Goal: Check status: Check status

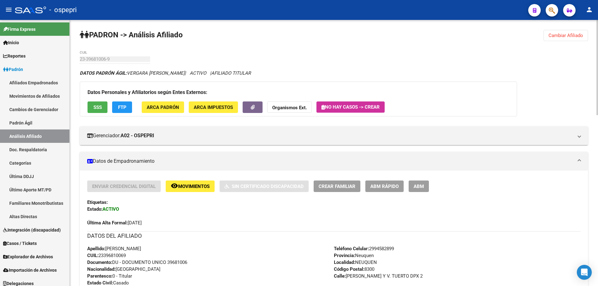
click at [563, 34] on span "Cambiar Afiliado" at bounding box center [566, 36] width 35 height 6
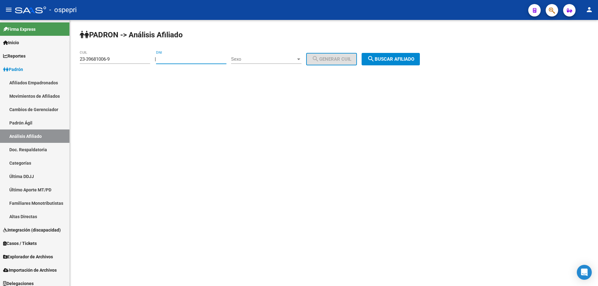
click at [185, 58] on input "DNI" at bounding box center [191, 59] width 70 height 6
paste input "32722707"
type input "32722707"
click at [260, 56] on div "Sexo Sexo" at bounding box center [266, 56] width 70 height 13
click at [269, 60] on span "Masculino" at bounding box center [273, 59] width 70 height 14
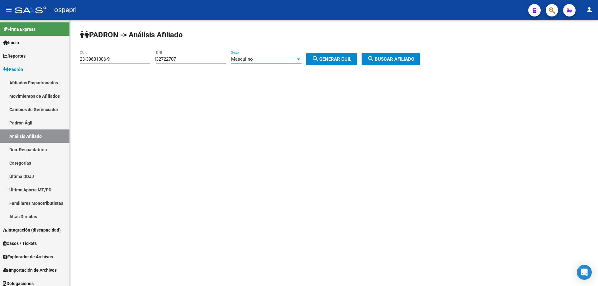
click at [342, 55] on button "search Generar CUIL" at bounding box center [331, 59] width 51 height 12
type input "20-32722707-7"
click at [375, 60] on mat-icon "search" at bounding box center [370, 58] width 7 height 7
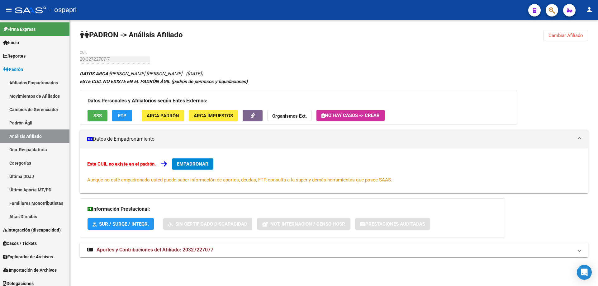
click at [200, 251] on span "Aportes y Contribuciones del Afiliado: 20327227077" at bounding box center [155, 250] width 117 height 6
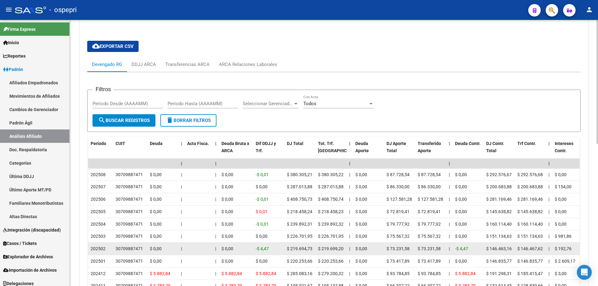
scroll to position [305, 0]
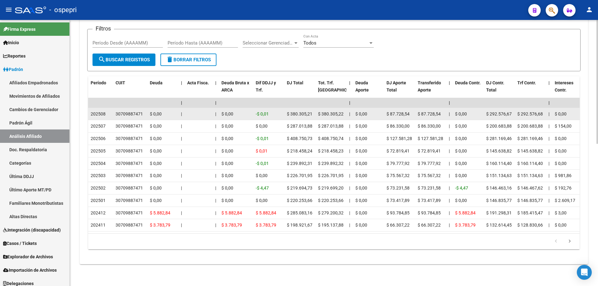
click at [123, 111] on div "30709887471" at bounding box center [129, 114] width 27 height 7
click at [124, 111] on div "30709887471" at bounding box center [129, 114] width 27 height 7
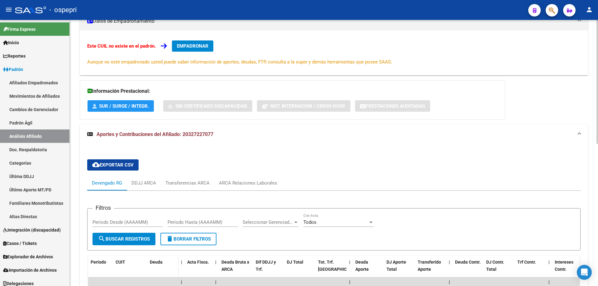
scroll to position [0, 0]
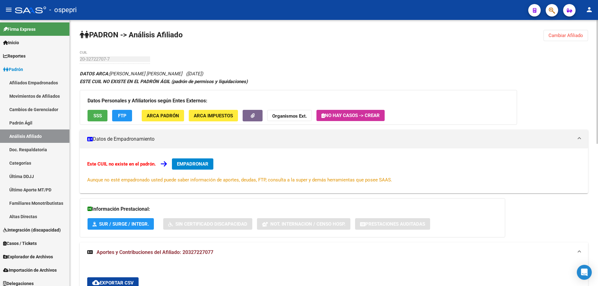
click at [565, 31] on button "Cambiar Afiliado" at bounding box center [566, 35] width 45 height 11
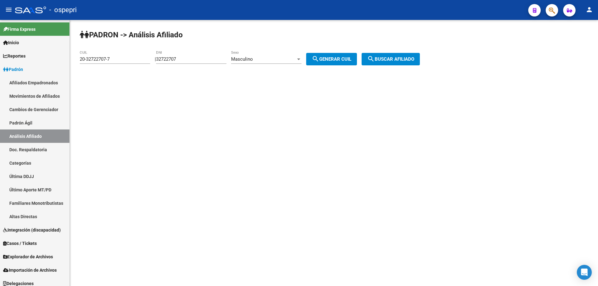
click at [166, 56] on input "32722707" at bounding box center [191, 59] width 70 height 6
paste input "881013"
type input "38810137"
click at [327, 58] on span "search Generar CUIL" at bounding box center [332, 59] width 40 height 6
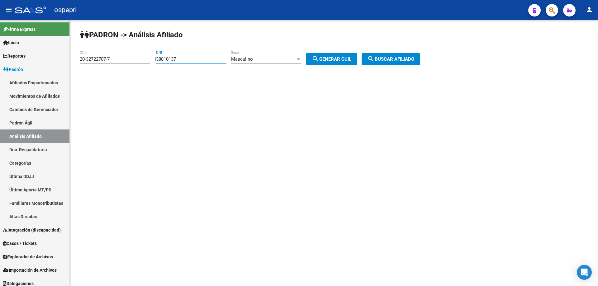
type input "20-38810137-8"
click at [398, 57] on span "search Buscar afiliado" at bounding box center [390, 59] width 47 height 6
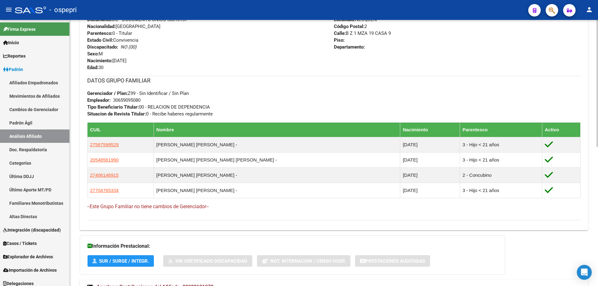
scroll to position [292, 0]
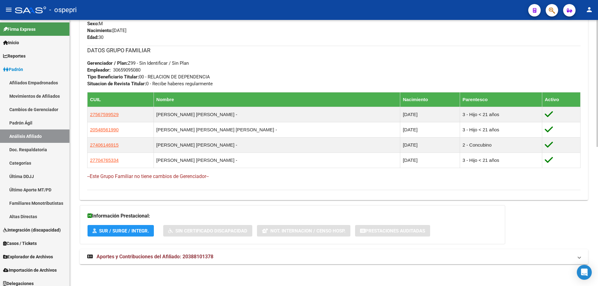
click at [205, 256] on span "Aportes y Contribuciones del Afiliado: 20388101378" at bounding box center [155, 257] width 117 height 6
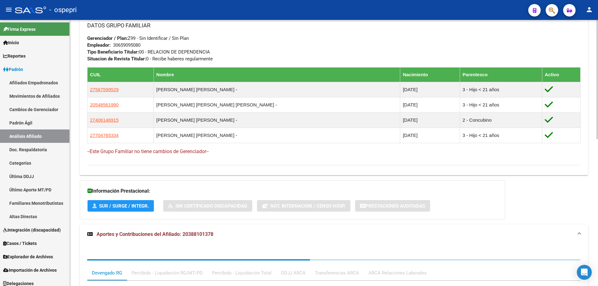
scroll to position [328, 0]
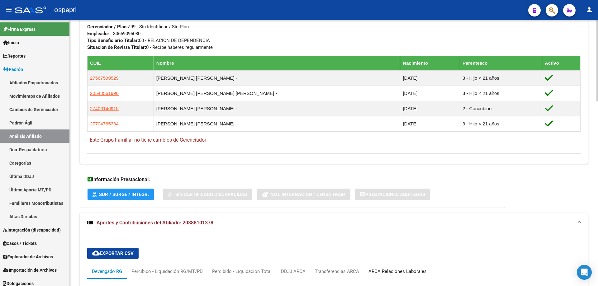
click at [400, 273] on div "ARCA Relaciones Laborales" at bounding box center [398, 271] width 58 height 7
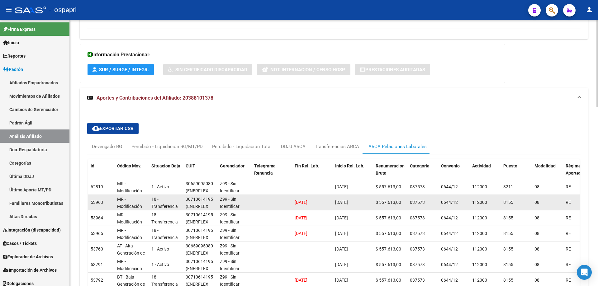
scroll to position [474, 0]
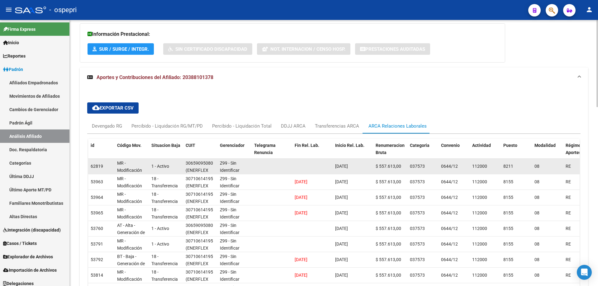
click at [201, 162] on div "30659095080" at bounding box center [199, 163] width 27 height 7
copy div "30659095080"
click at [197, 170] on span "(ENERFLEX SOLUTIONS ARGENTINA S.R.L.)" at bounding box center [198, 181] width 24 height 26
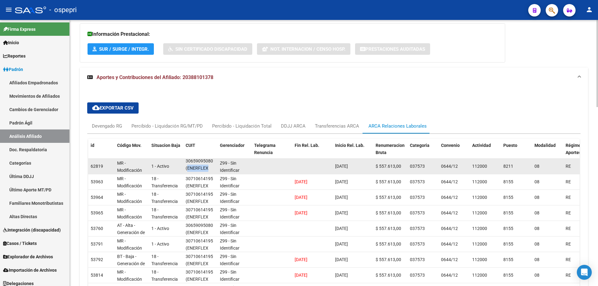
drag, startPoint x: 198, startPoint y: 170, endPoint x: 198, endPoint y: 165, distance: 4.7
click at [198, 166] on span "(ENERFLEX SOLUTIONS ARGENTINA S.R.L.)" at bounding box center [198, 179] width 24 height 26
